Goal: Task Accomplishment & Management: Manage account settings

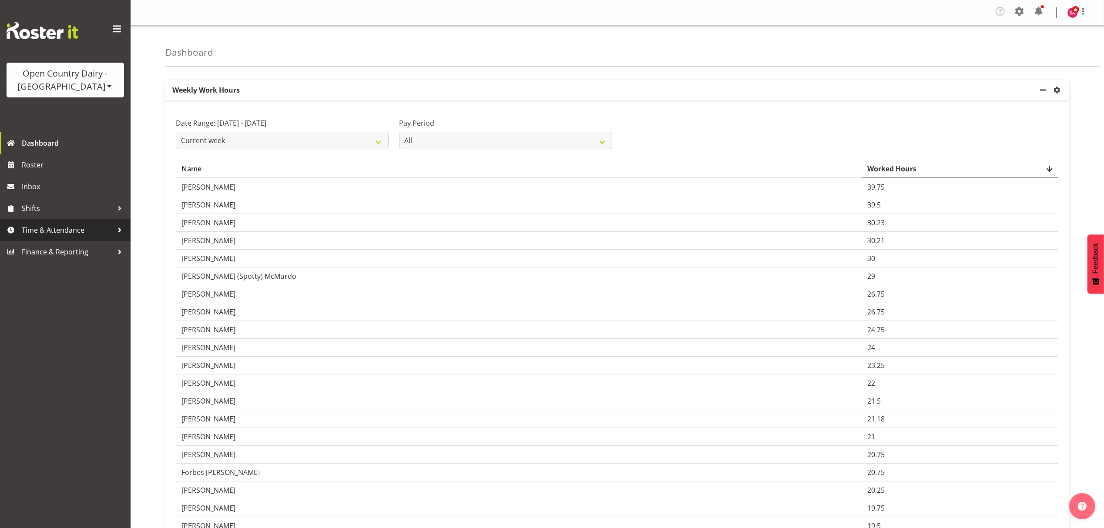
click at [34, 232] on span "Time & Attendance" at bounding box center [67, 230] width 91 height 13
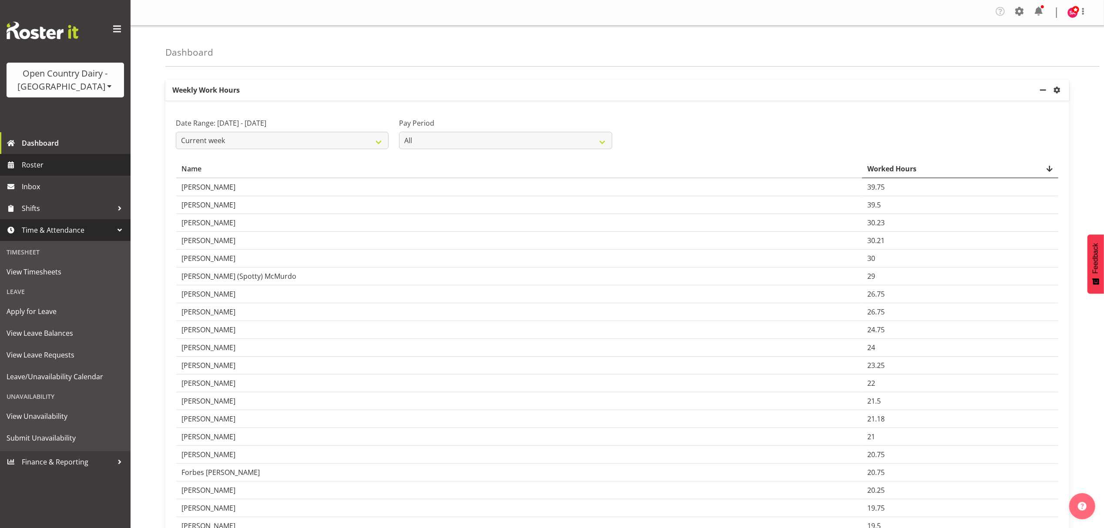
click at [44, 166] on span "Roster" at bounding box center [74, 164] width 104 height 13
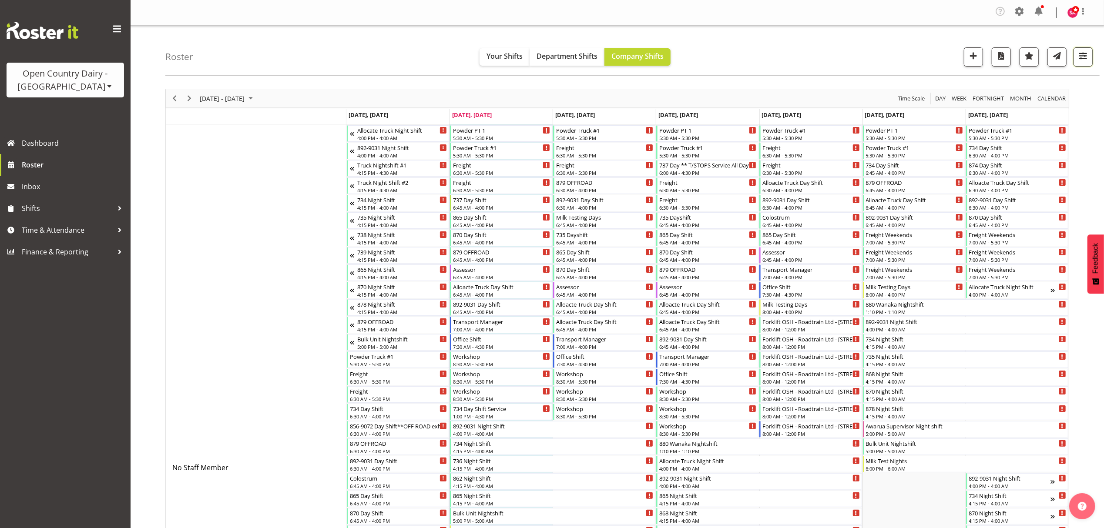
click at [1086, 57] on span "button" at bounding box center [1082, 55] width 11 height 11
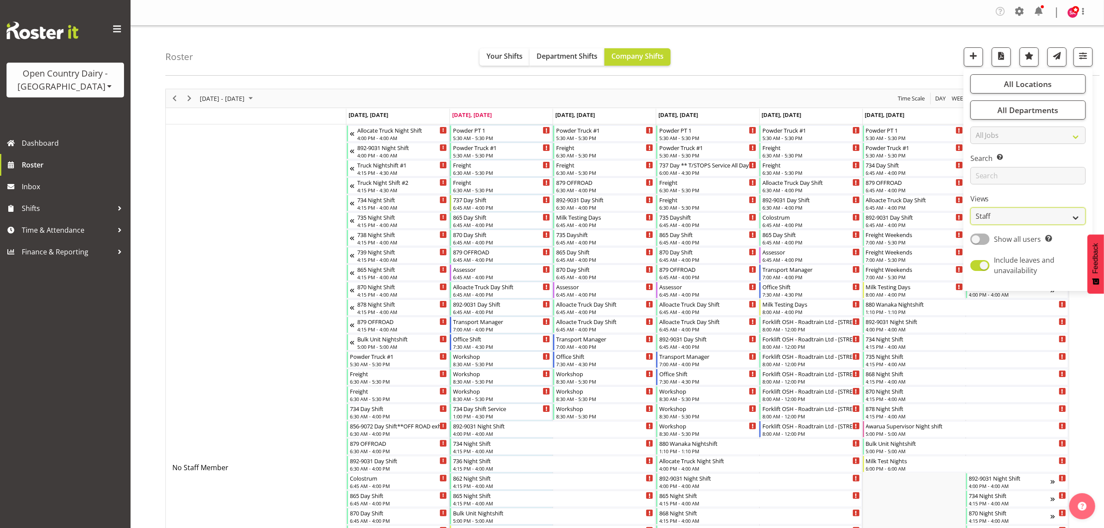
click at [1017, 218] on select "Staff Role Shift - Horizontal Shift - Vertical Staff - Location" at bounding box center [1027, 216] width 115 height 17
select select "shift"
click at [971, 208] on select "Staff Role Shift - Horizontal Shift - Vertical Staff - Location" at bounding box center [1027, 216] width 115 height 17
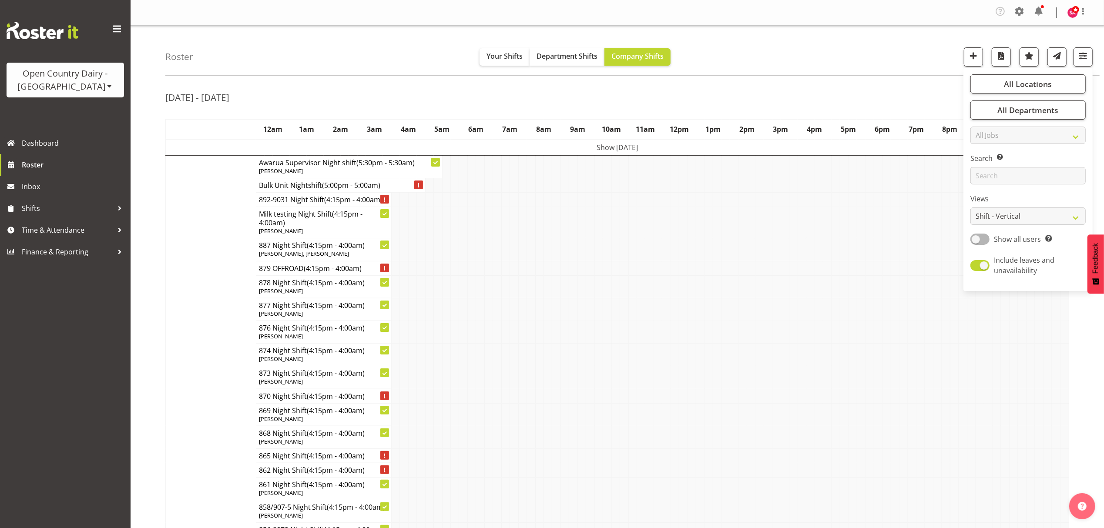
click at [776, 326] on td at bounding box center [776, 332] width 8 height 23
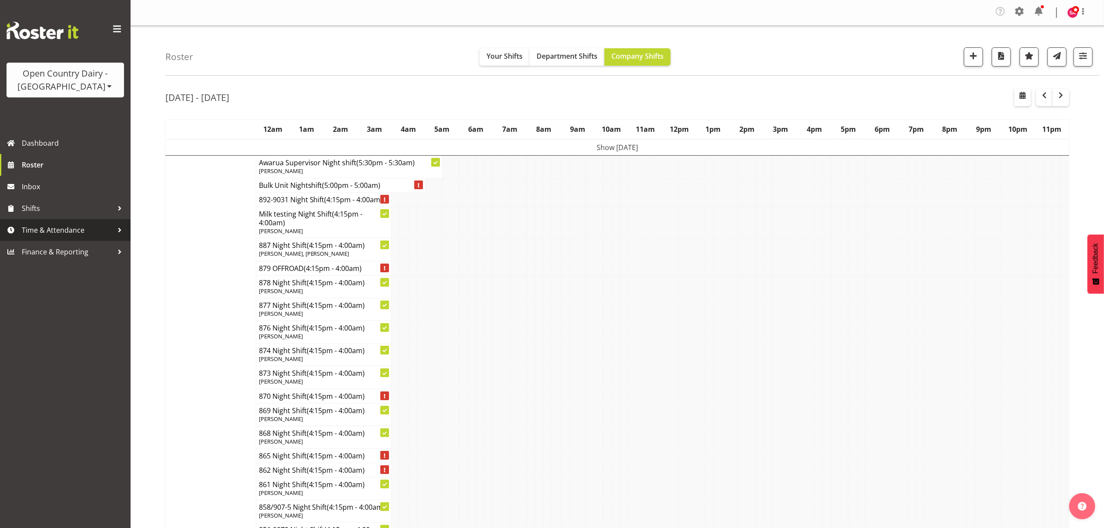
click at [54, 224] on span "Time & Attendance" at bounding box center [67, 230] width 91 height 13
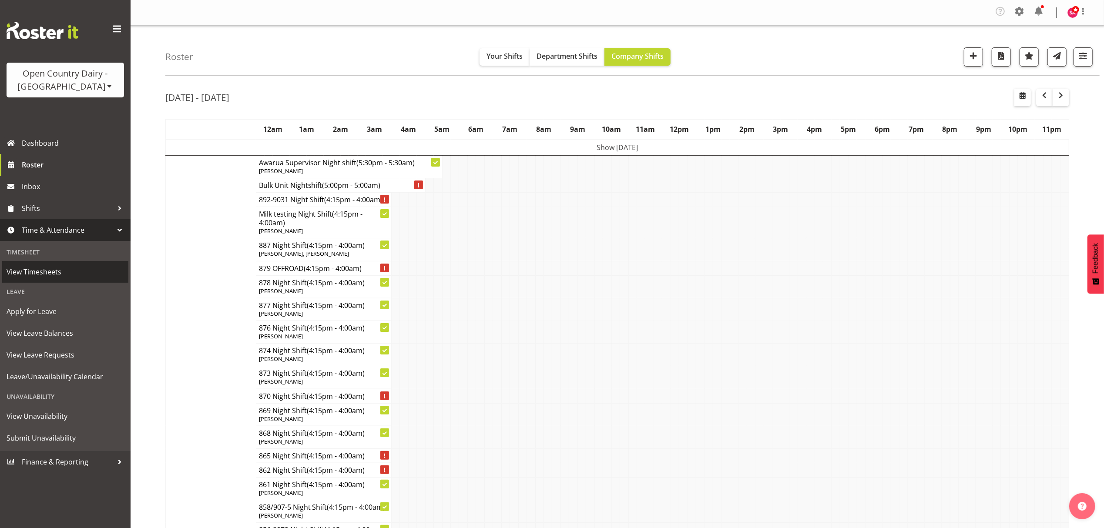
click at [37, 272] on span "View Timesheets" at bounding box center [65, 271] width 117 height 13
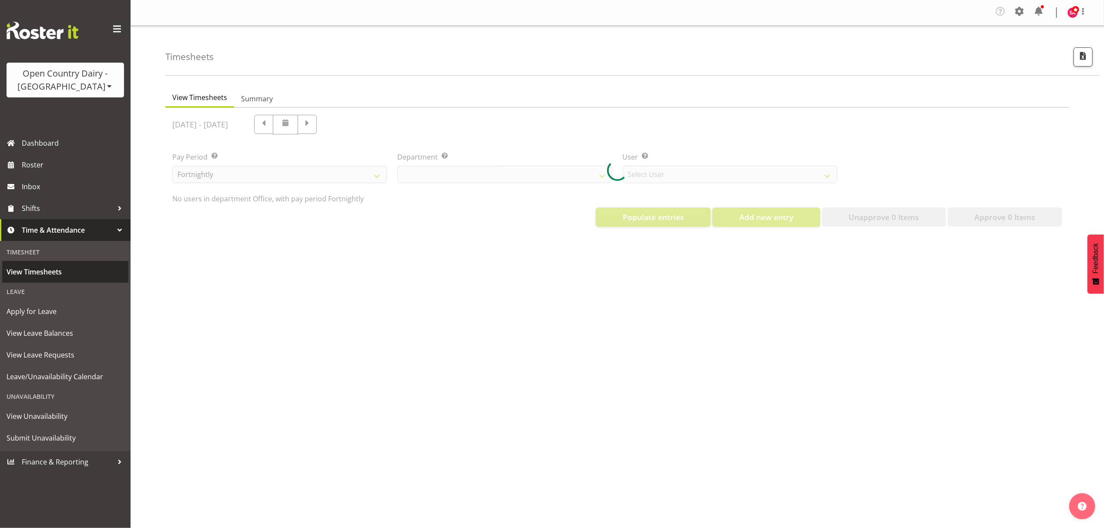
select select "699"
select select "8449"
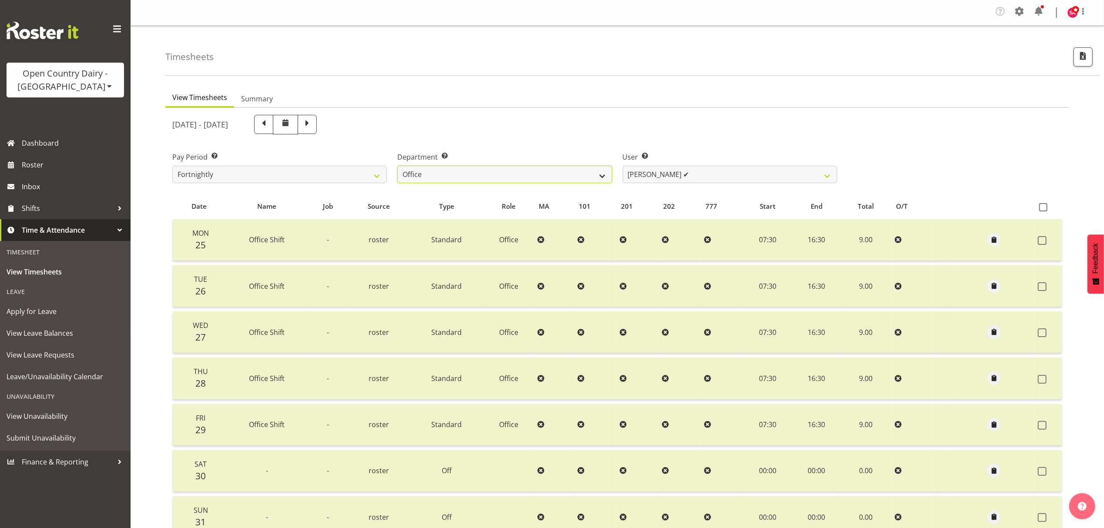
click at [517, 180] on select "734 735 736 737 738 739 851 852 853 854 855 856 858 861 862 865 868 869 870 873" at bounding box center [504, 174] width 215 height 17
click at [397, 166] on select "734 735 736 737 738 739 851 852 853 854 855 856 858 861 862 865 868 869 870 873" at bounding box center [504, 174] width 215 height 17
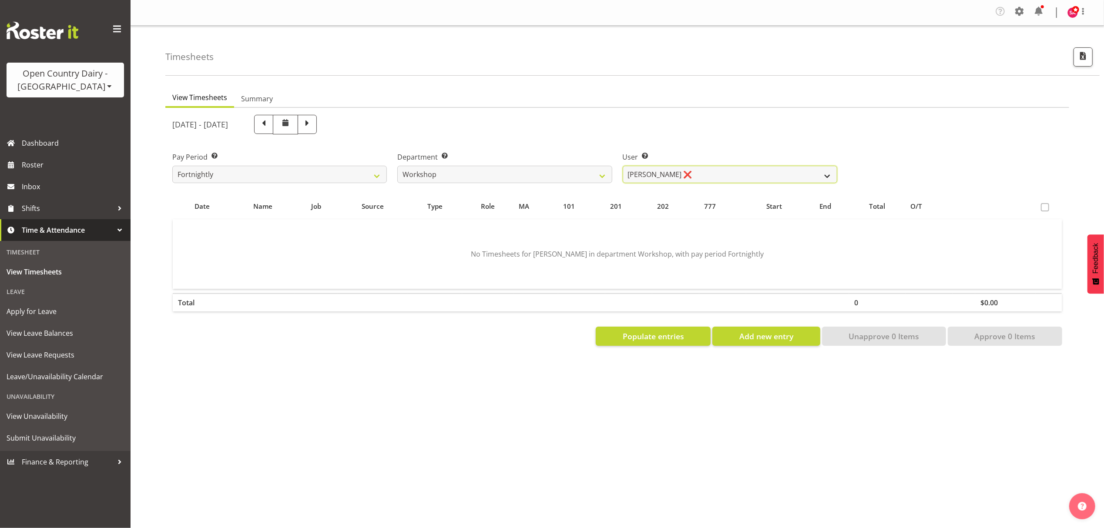
click at [685, 176] on select "John Sutherland ❌ Lorraine Dobbie ✔ Paul Hamilton ❌" at bounding box center [730, 174] width 215 height 17
click at [709, 146] on div "User Select user. Note: This is filtered down by the previous two drop-down ite…" at bounding box center [729, 164] width 225 height 49
click at [531, 176] on select "734 735 736 737 738 739 851 852 853 854 855 856 858 861 862 865 868 869 870 873" at bounding box center [504, 174] width 215 height 17
select select "699"
click at [397, 166] on select "734 735 736 737 738 739 851 852 853 854 855 856 858 861 862 865 868 869 870 873" at bounding box center [504, 174] width 215 height 17
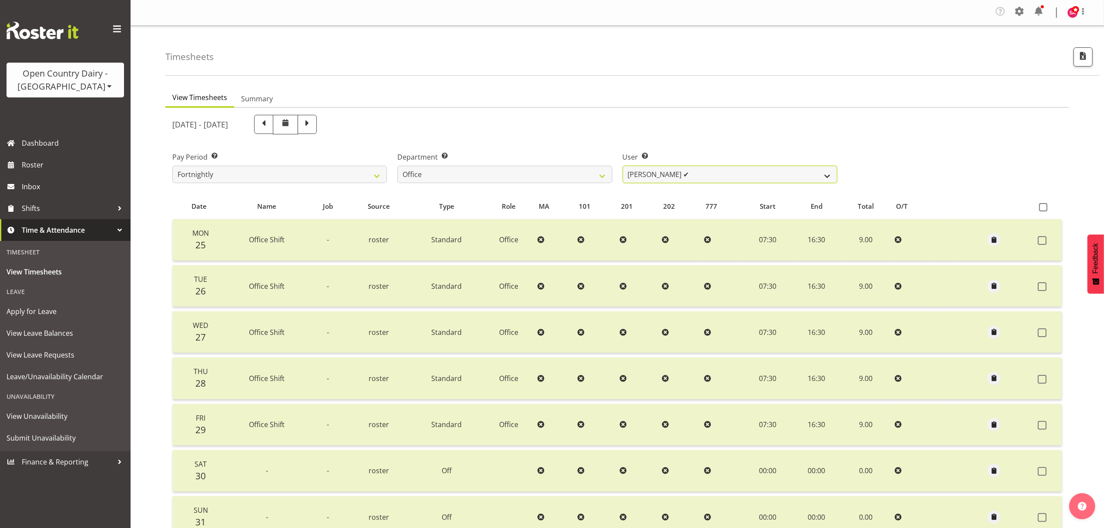
click at [684, 173] on select "Clare Welland ✔ Corey Millan ✔ Jessica Greenwood ❌ Michael Campbell ✔ Michelle …" at bounding box center [730, 174] width 215 height 17
select select "7458"
click at [623, 166] on select "Clare Welland ✔ Corey Millan ✔ Jessica Greenwood ❌ Michael Campbell ✔ Michelle …" at bounding box center [730, 174] width 215 height 17
click at [313, 127] on span at bounding box center [307, 123] width 11 height 11
select select
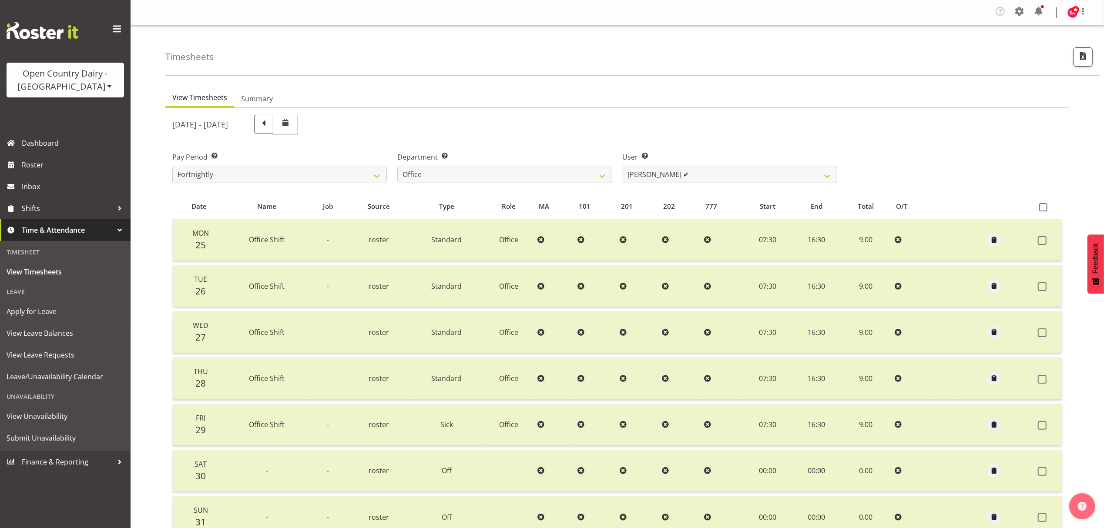
select select
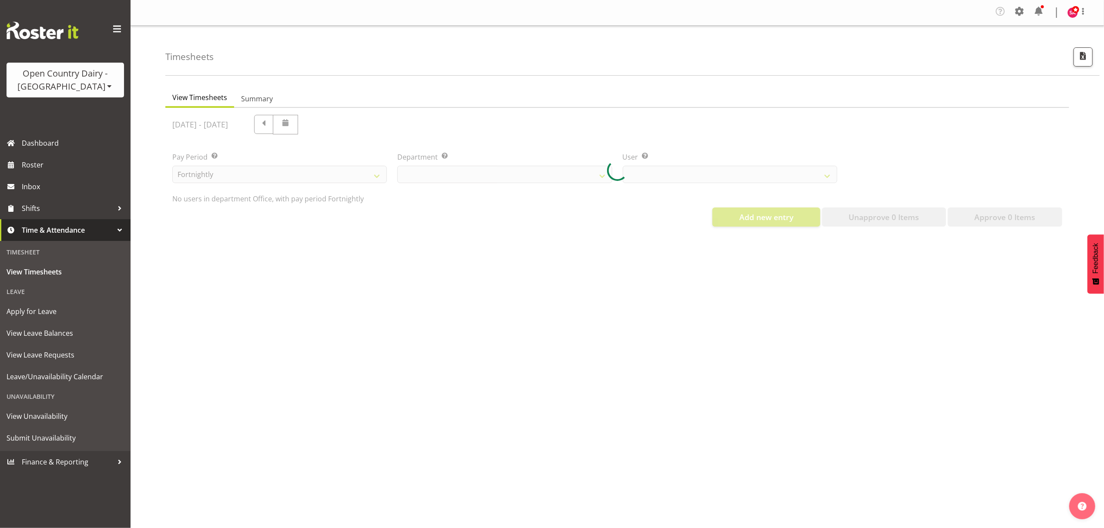
select select "699"
select select "7458"
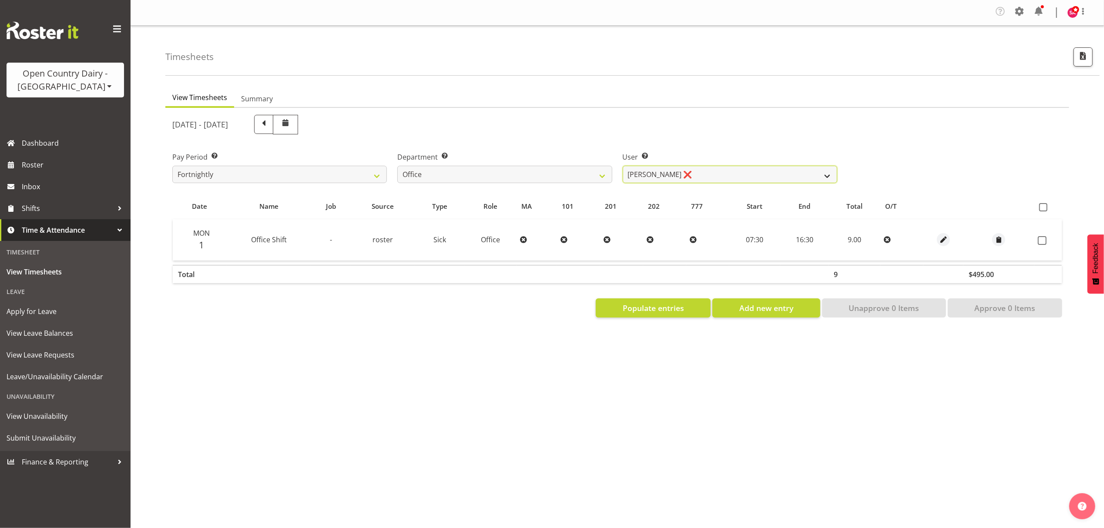
click at [677, 170] on select "Clare Welland ❌ Corey Millan ❌ Jessica Greenwood ❌ Michael Campbell ❌ Michelle …" at bounding box center [730, 174] width 215 height 17
